Goal: Obtain resource: Download file/media

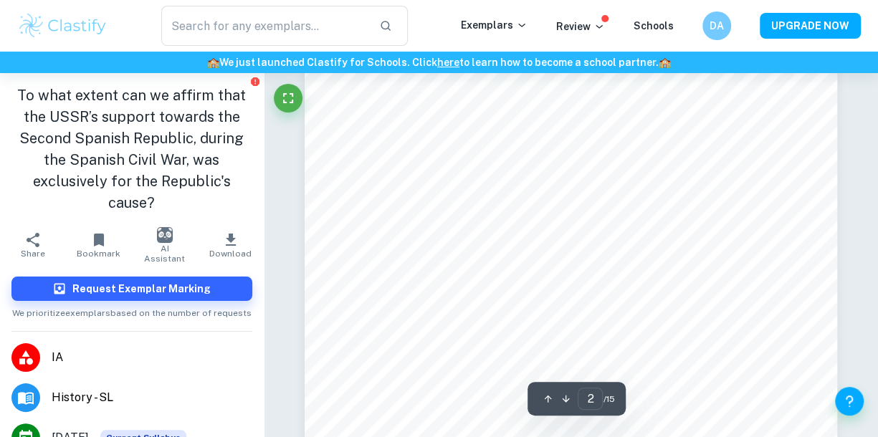
scroll to position [163, 0]
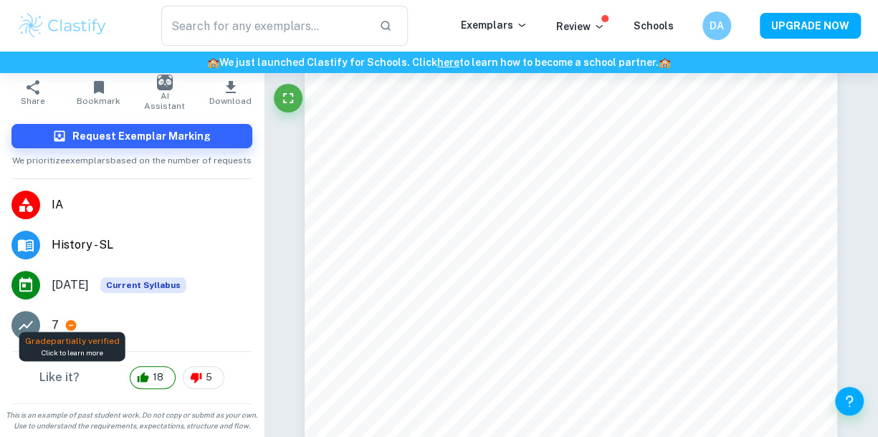
click at [72, 321] on icon at bounding box center [71, 326] width 11 height 11
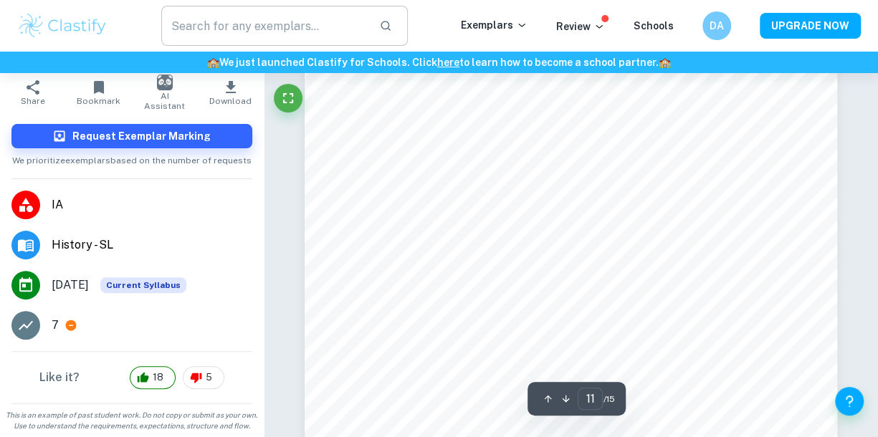
scroll to position [7312, 0]
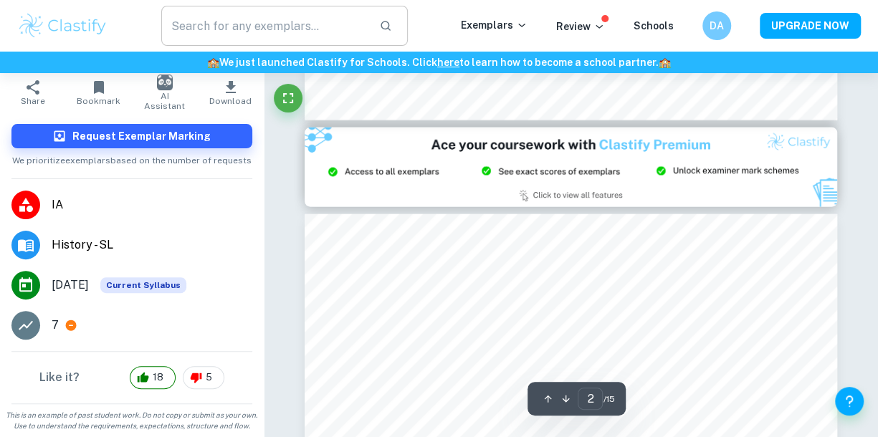
type input "3"
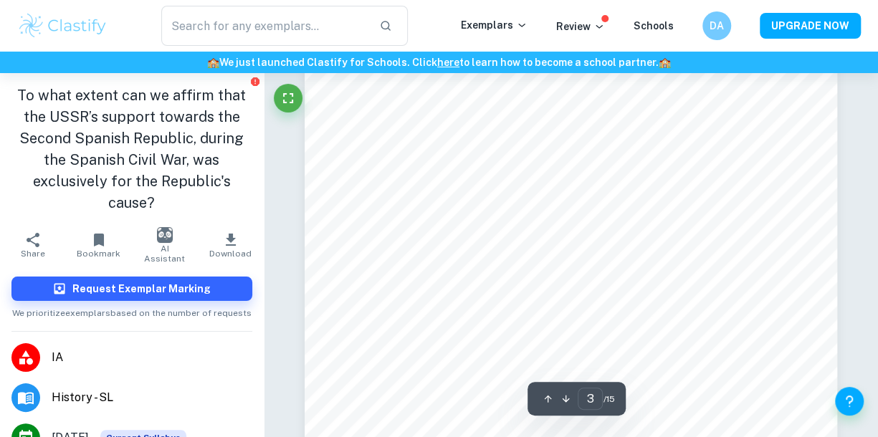
scroll to position [1695, 0]
click at [236, 260] on button "Download" at bounding box center [231, 245] width 66 height 40
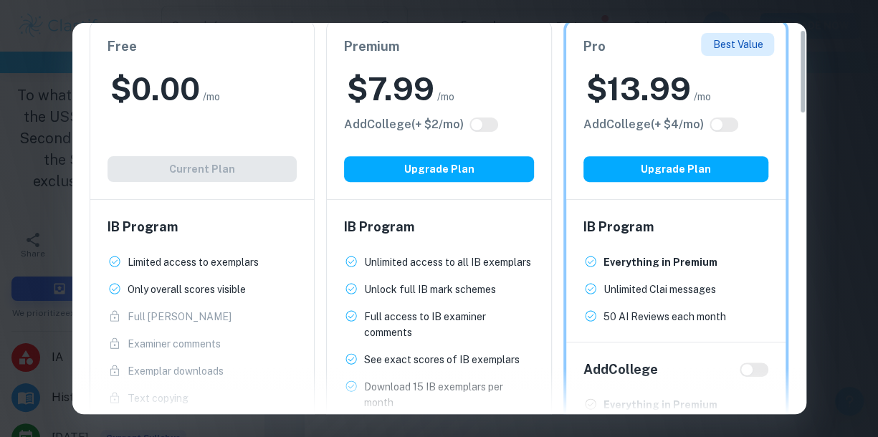
scroll to position [0, 0]
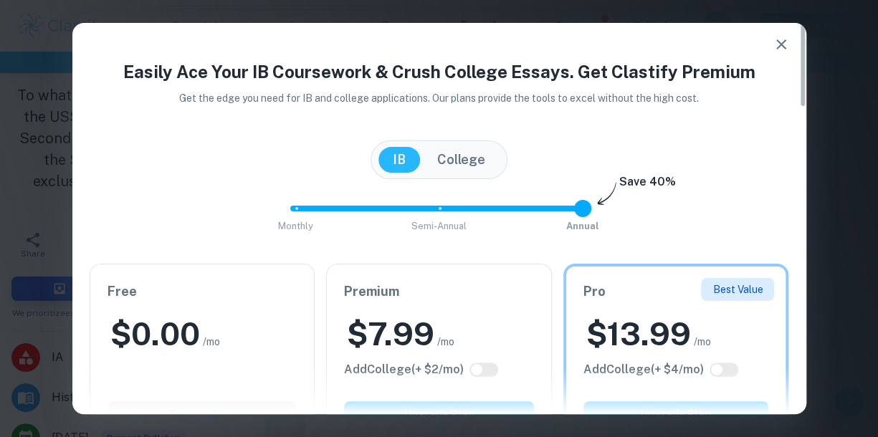
click at [783, 40] on icon "button" at bounding box center [781, 44] width 17 height 17
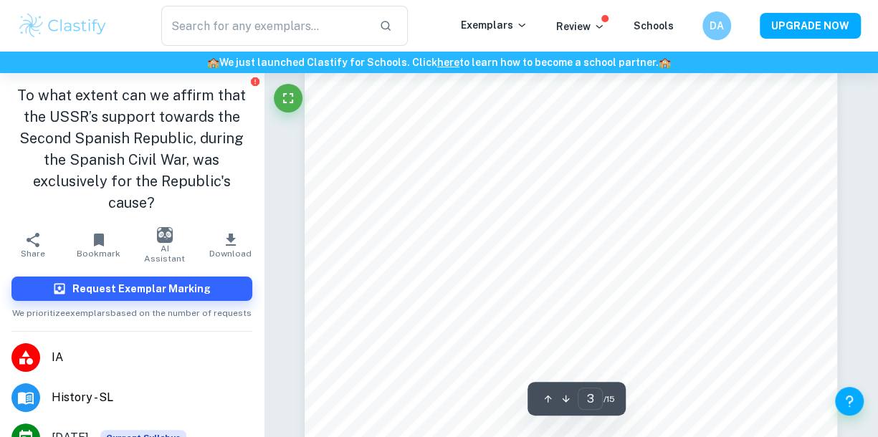
scroll to position [1825, 0]
click at [613, 19] on div "Review" at bounding box center [594, 25] width 77 height 17
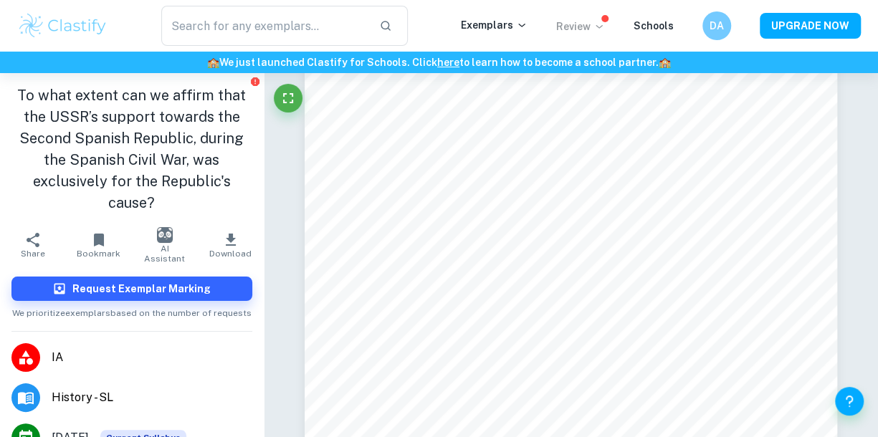
click at [605, 29] on icon at bounding box center [599, 26] width 11 height 11
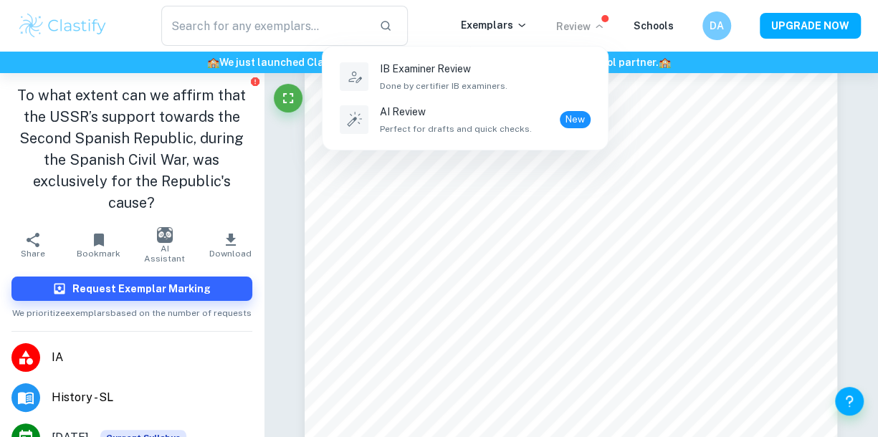
click at [681, 104] on div at bounding box center [439, 218] width 878 height 437
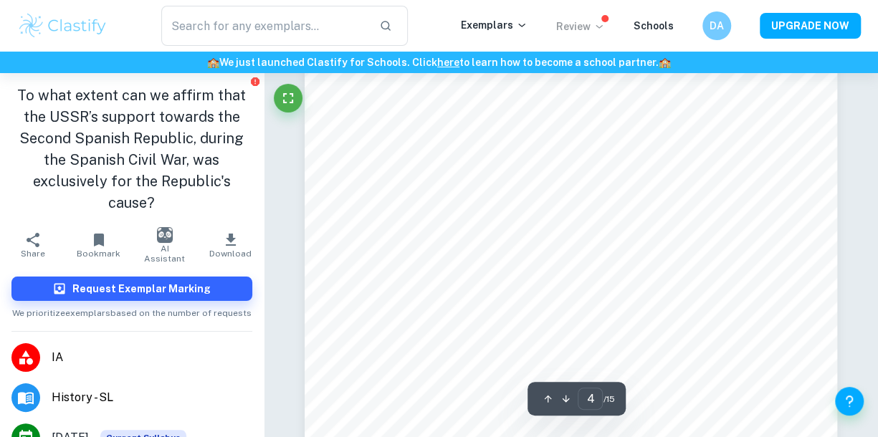
scroll to position [2454, 0]
type input "3"
